Goal: Transaction & Acquisition: Purchase product/service

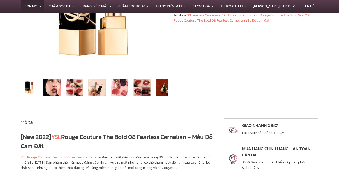
scroll to position [128, 0]
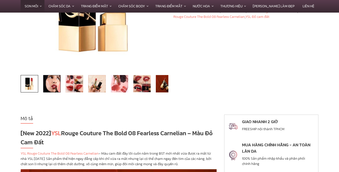
click at [51, 86] on img at bounding box center [52, 84] width 18 height 18
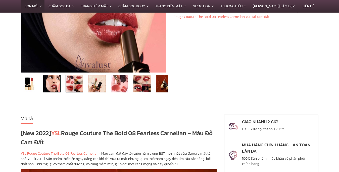
click at [67, 86] on img at bounding box center [75, 84] width 18 height 18
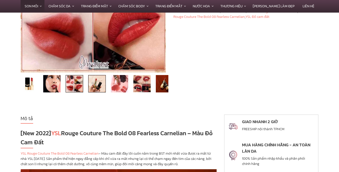
click at [89, 88] on img at bounding box center [97, 84] width 18 height 18
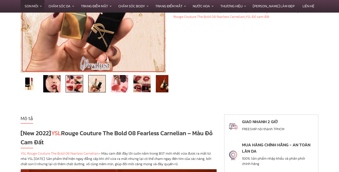
click at [74, 88] on img at bounding box center [75, 84] width 18 height 18
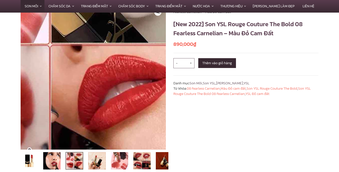
scroll to position [77, 0]
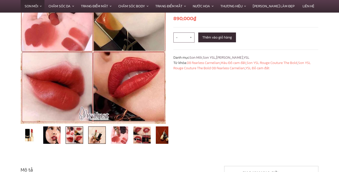
click at [96, 132] on img at bounding box center [97, 135] width 18 height 18
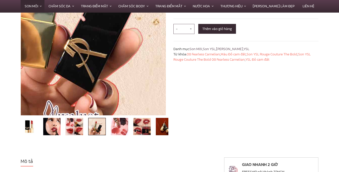
scroll to position [102, 0]
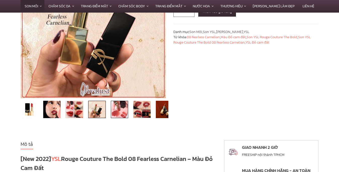
click at [123, 112] on img at bounding box center [120, 109] width 18 height 18
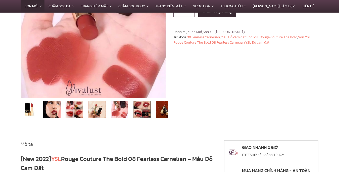
click at [135, 109] on img at bounding box center [142, 109] width 18 height 18
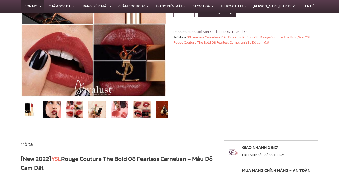
click at [152, 106] on li at bounding box center [142, 109] width 23 height 18
click at [158, 110] on img at bounding box center [165, 109] width 18 height 18
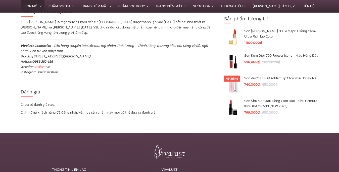
scroll to position [1473, 0]
